Goal: Task Accomplishment & Management: Use online tool/utility

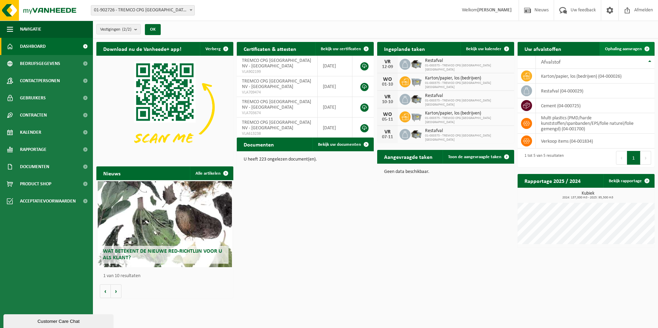
click at [624, 50] on span "Ophaling aanvragen" at bounding box center [623, 49] width 37 height 4
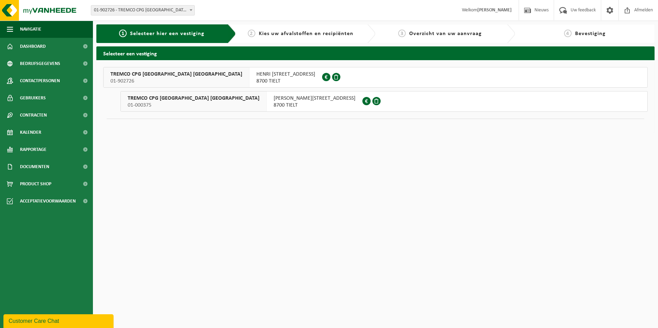
click at [274, 102] on span "8700 TIELT" at bounding box center [315, 105] width 82 height 7
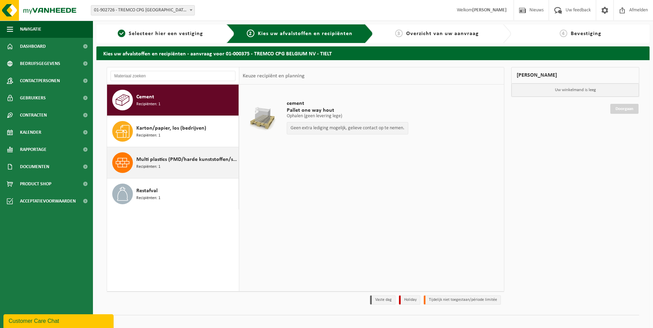
click at [169, 166] on div "Multi plastics (PMD/harde kunststoffen/spanbanden/EPS/folie naturel/folie gemen…" at bounding box center [186, 163] width 101 height 21
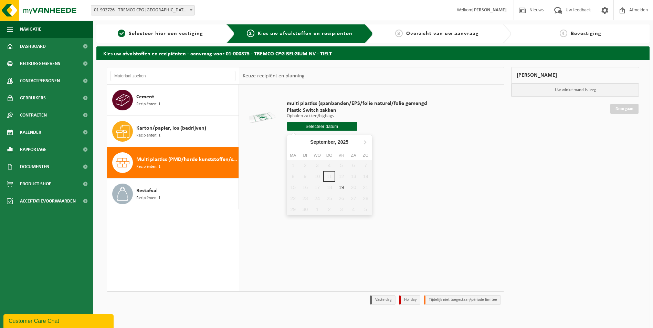
click at [326, 128] on input "text" at bounding box center [322, 126] width 70 height 9
click at [344, 190] on div "19" at bounding box center [341, 187] width 12 height 11
type input "Van 2025-09-19"
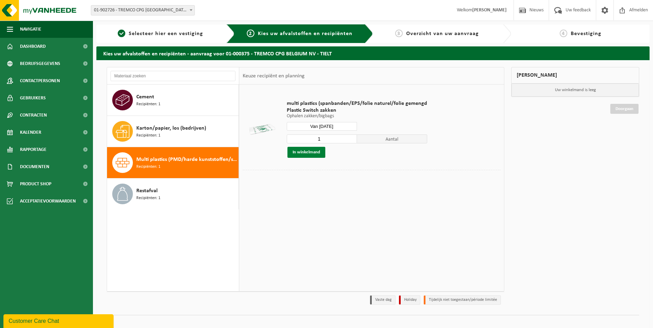
click at [310, 153] on button "In winkelmand" at bounding box center [306, 152] width 38 height 11
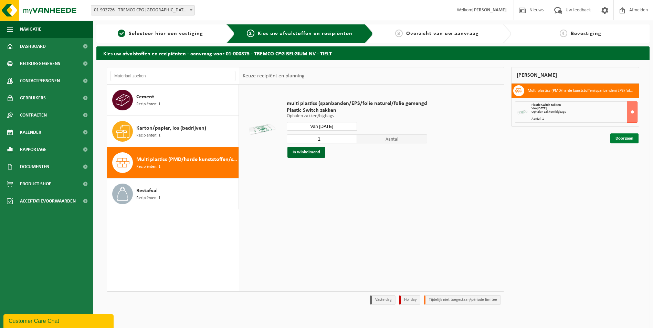
click at [623, 138] on link "Doorgaan" at bounding box center [624, 139] width 28 height 10
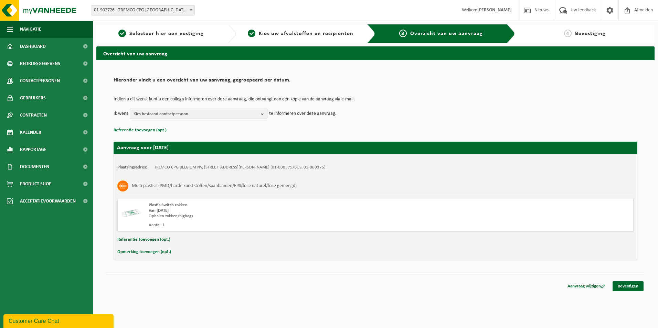
click at [262, 115] on b "button" at bounding box center [264, 114] width 6 height 10
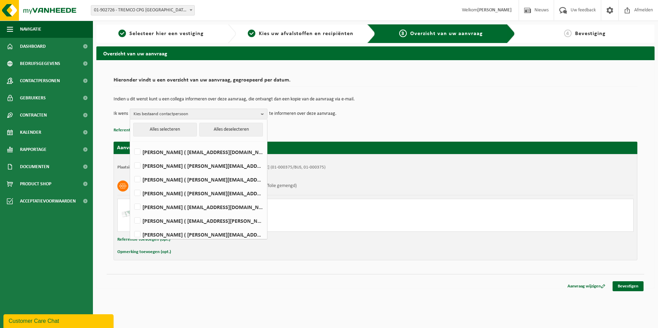
click at [336, 128] on p "Referentie toevoegen (opt.)" at bounding box center [376, 130] width 524 height 9
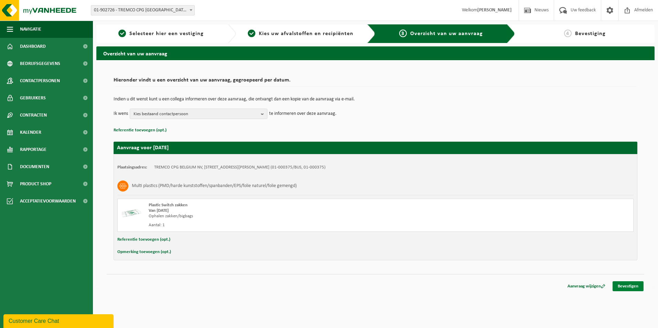
click at [631, 286] on link "Bevestigen" at bounding box center [628, 287] width 31 height 10
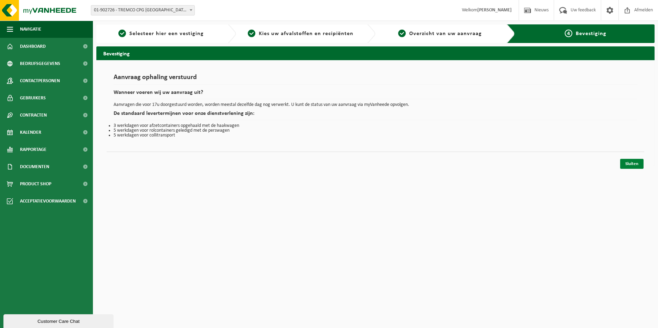
click at [631, 163] on link "Sluiten" at bounding box center [631, 164] width 23 height 10
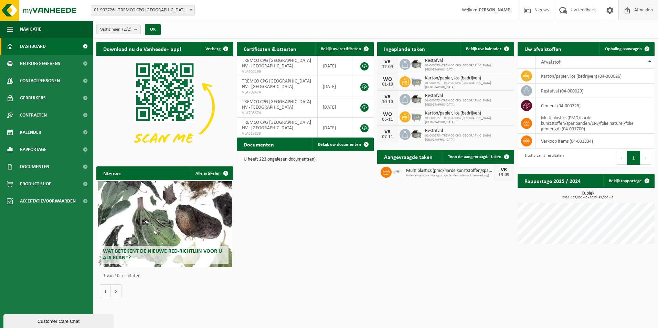
click at [646, 16] on span "Afmelden" at bounding box center [644, 10] width 22 height 20
